Goal: Task Accomplishment & Management: Manage account settings

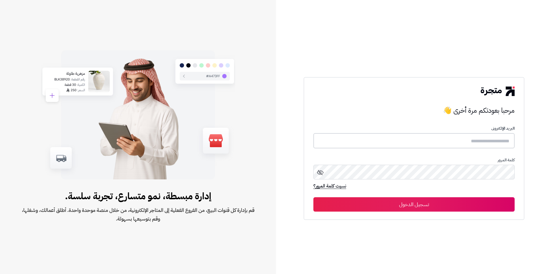
click at [500, 144] on input "text" at bounding box center [413, 140] width 201 height 15
type input "*****"
click at [427, 203] on button "تسجيل الدخول" at bounding box center [413, 204] width 201 height 14
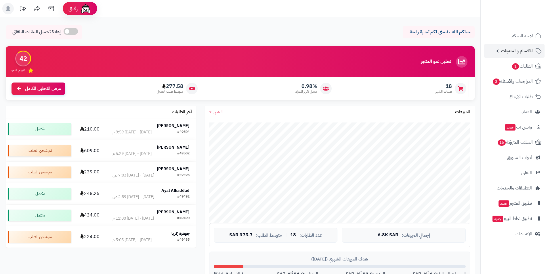
click at [521, 55] on link "الأقسام والمنتجات" at bounding box center [514, 51] width 60 height 14
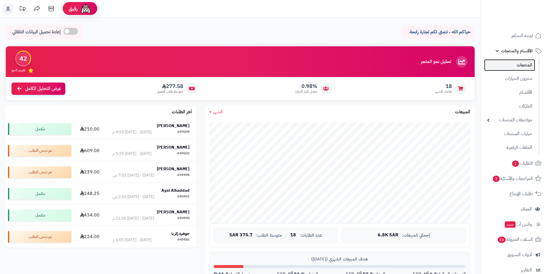
click at [520, 67] on link "المنتجات" at bounding box center [509, 65] width 51 height 12
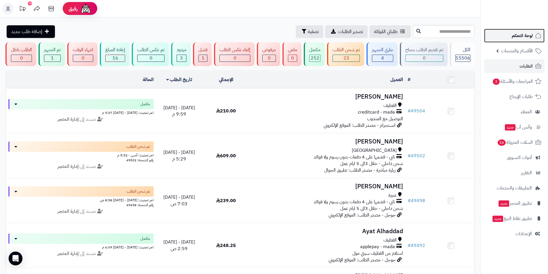
click at [524, 38] on span "لوحة التحكم" at bounding box center [522, 36] width 21 height 8
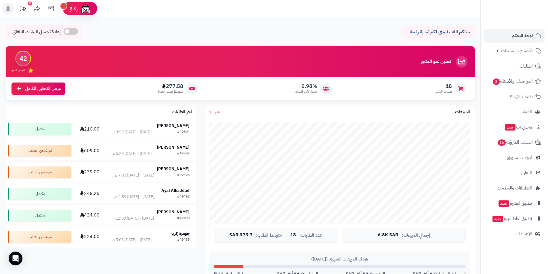
click at [360, 273] on strong "57.8 ألف" at bounding box center [363, 274] width 19 height 7
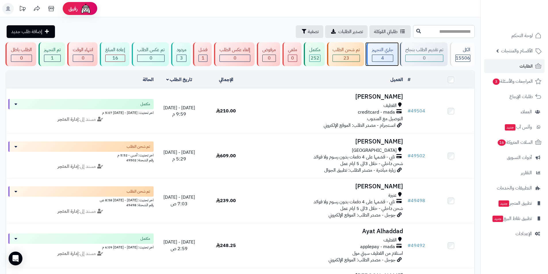
click at [380, 58] on div "4" at bounding box center [382, 58] width 21 height 7
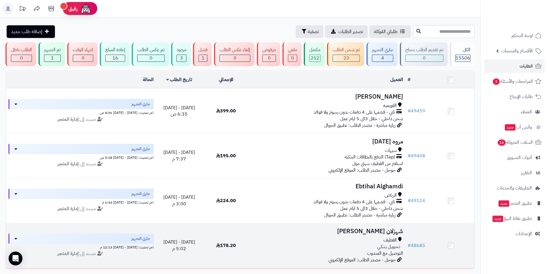
click at [365, 233] on h3 "شهزلان ال ثنيان" at bounding box center [327, 231] width 151 height 7
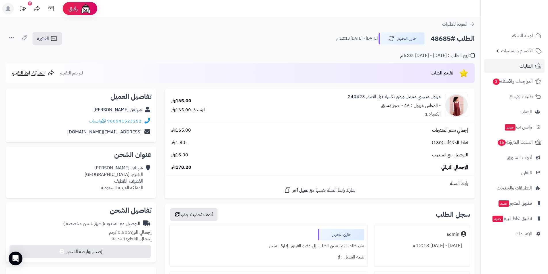
click at [521, 71] on link "الطلبات" at bounding box center [514, 66] width 60 height 14
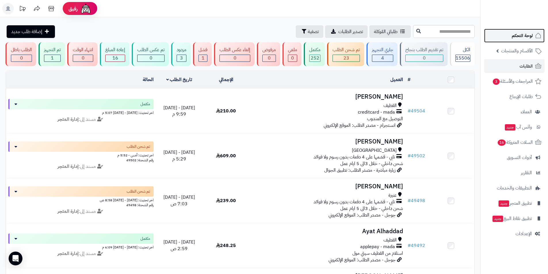
click at [519, 32] on span "لوحة التحكم" at bounding box center [522, 36] width 21 height 8
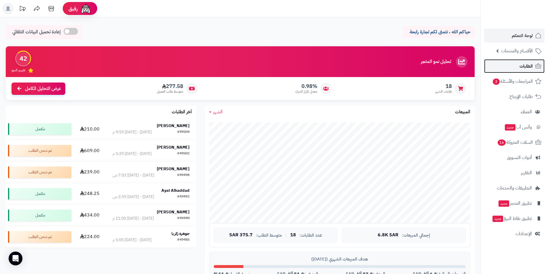
click at [520, 63] on span "الطلبات" at bounding box center [525, 66] width 13 height 8
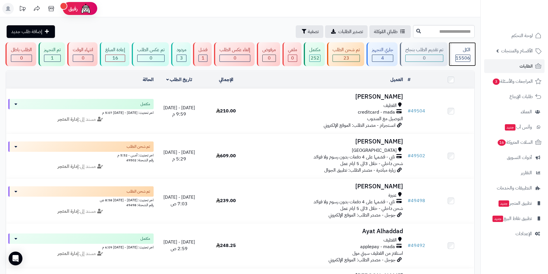
click at [460, 57] on span "15506" at bounding box center [463, 58] width 14 height 7
click at [79, 12] on div "رفيق" at bounding box center [80, 9] width 23 height 12
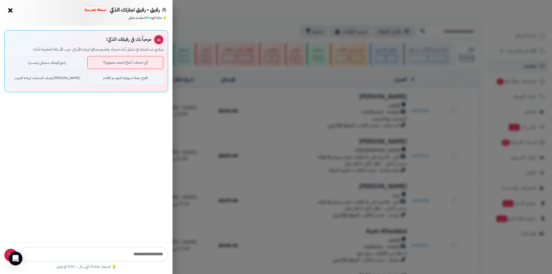
click at [120, 68] on button "أي منتجات أحتاج لتجديد مخزونها؟" at bounding box center [125, 62] width 76 height 13
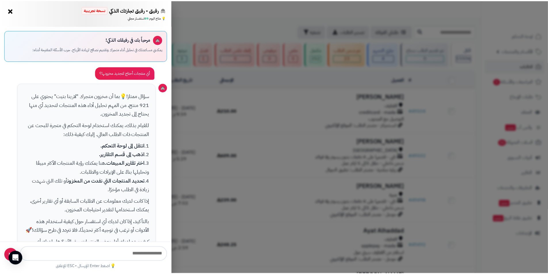
scroll to position [38, 0]
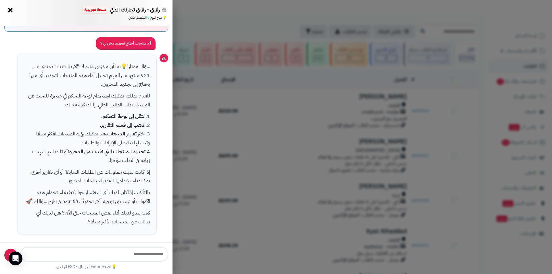
click at [12, 12] on button "×" at bounding box center [10, 9] width 9 height 9
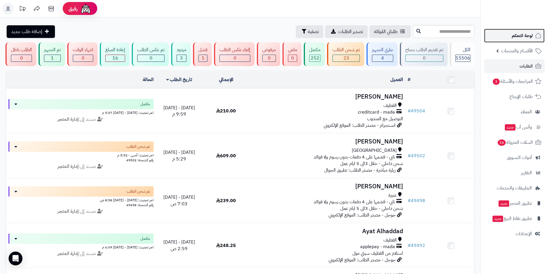
click at [528, 39] on span "لوحة التحكم" at bounding box center [522, 36] width 21 height 8
